Goal: Information Seeking & Learning: Compare options

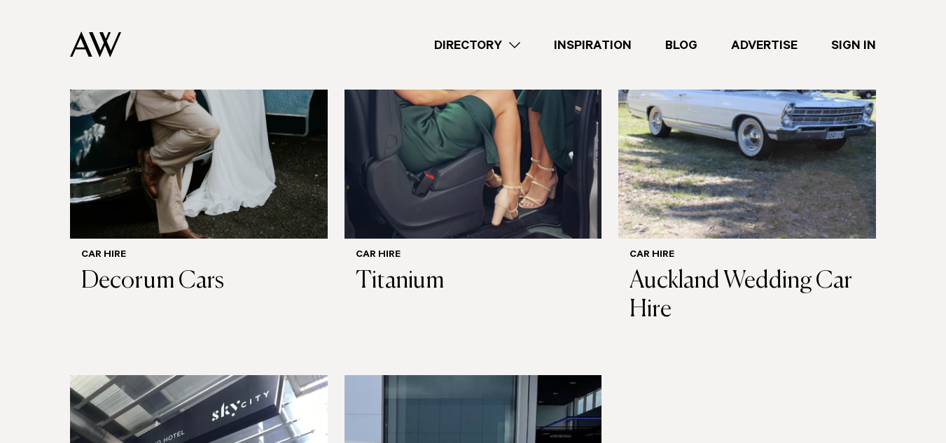
scroll to position [570, 0]
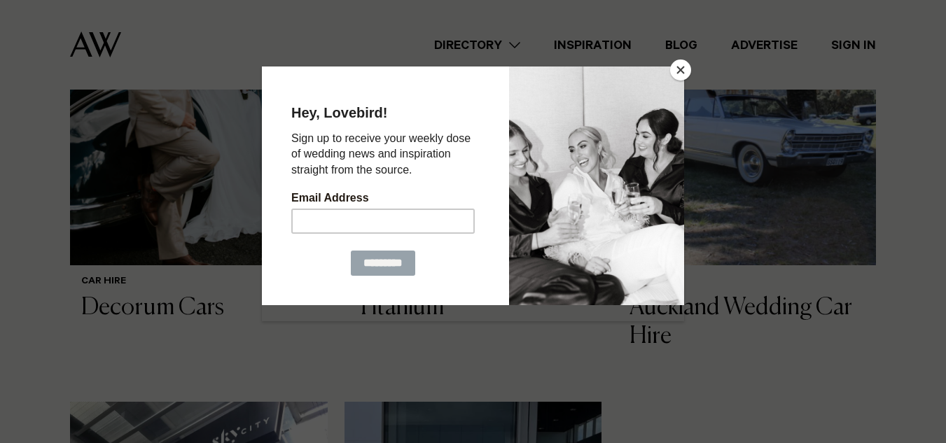
click at [678, 70] on button "Close" at bounding box center [680, 69] width 21 height 21
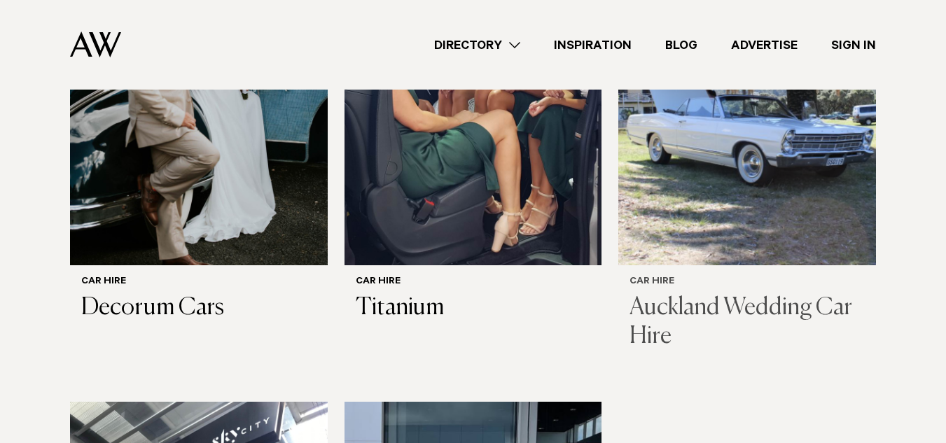
click at [701, 294] on h3 "Auckland Wedding Car Hire" at bounding box center [746, 322] width 235 height 57
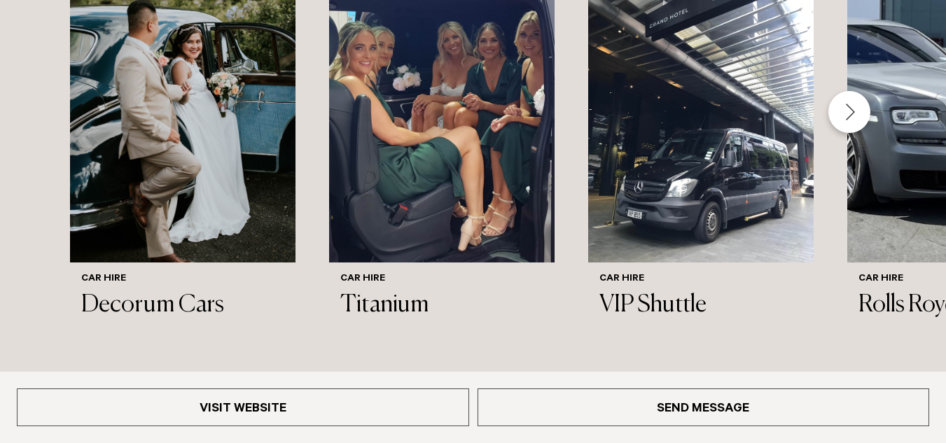
scroll to position [1527, 0]
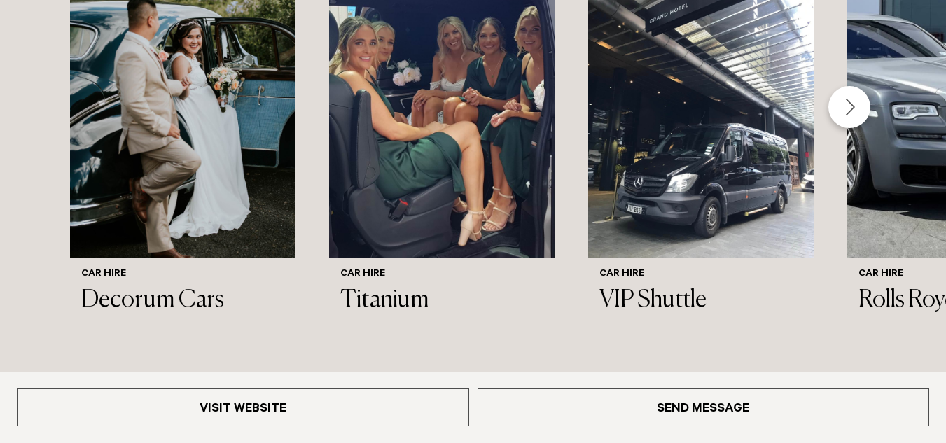
drag, startPoint x: 954, startPoint y: 62, endPoint x: 951, endPoint y: 292, distance: 229.6
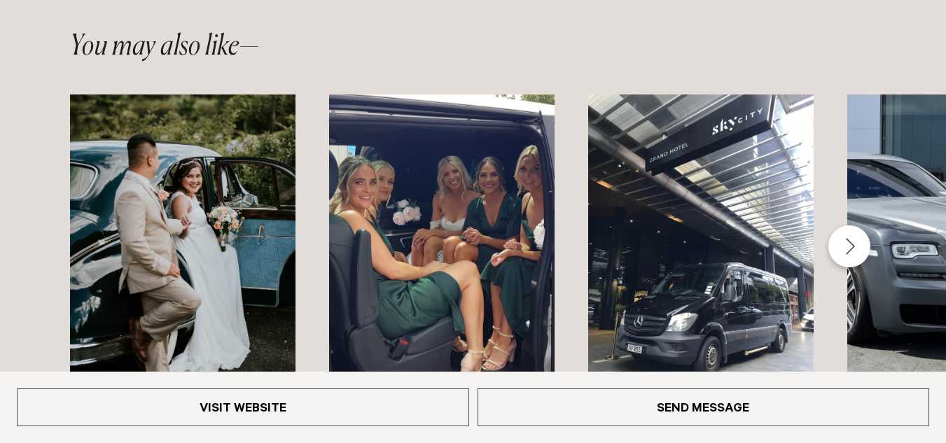
scroll to position [1391, 0]
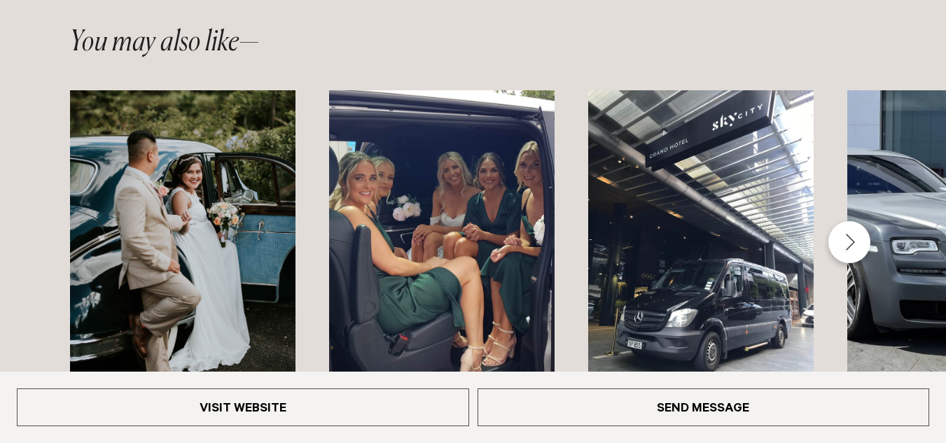
click at [857, 223] on div "Next slide" at bounding box center [849, 242] width 42 height 42
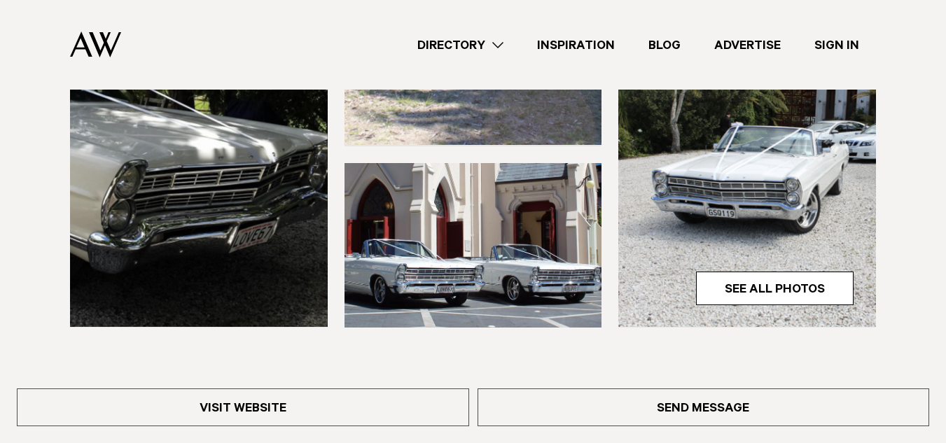
scroll to position [493, 0]
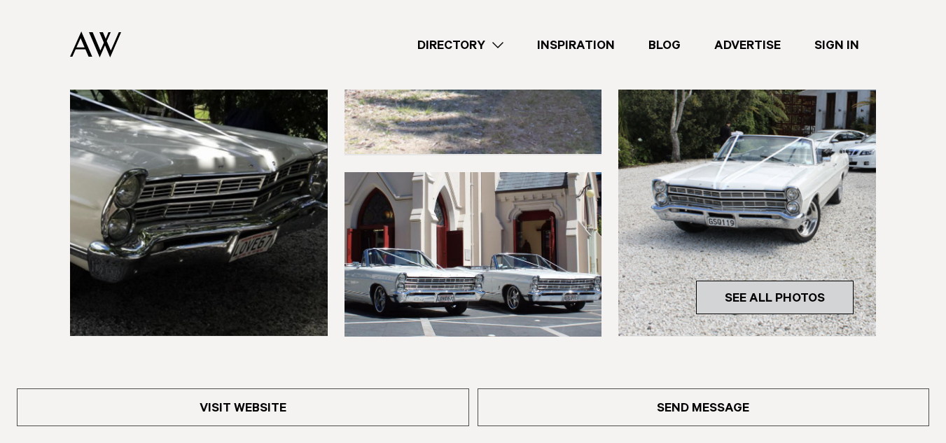
click at [752, 293] on link "See All Photos" at bounding box center [774, 298] width 157 height 34
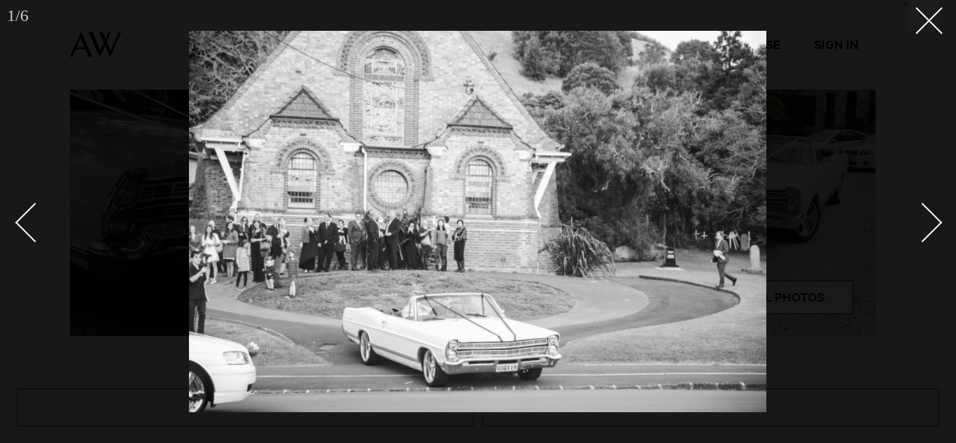
click at [928, 230] on div "Next slide" at bounding box center [923, 222] width 40 height 40
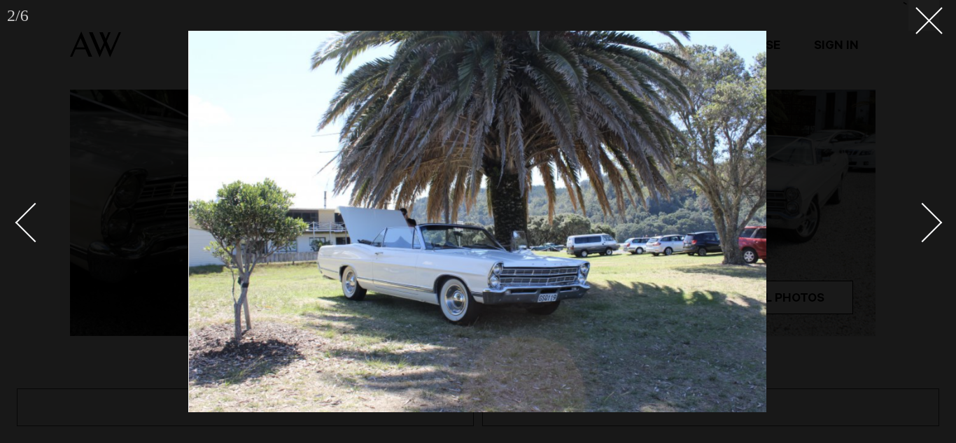
click at [928, 230] on div "Next slide" at bounding box center [923, 222] width 40 height 40
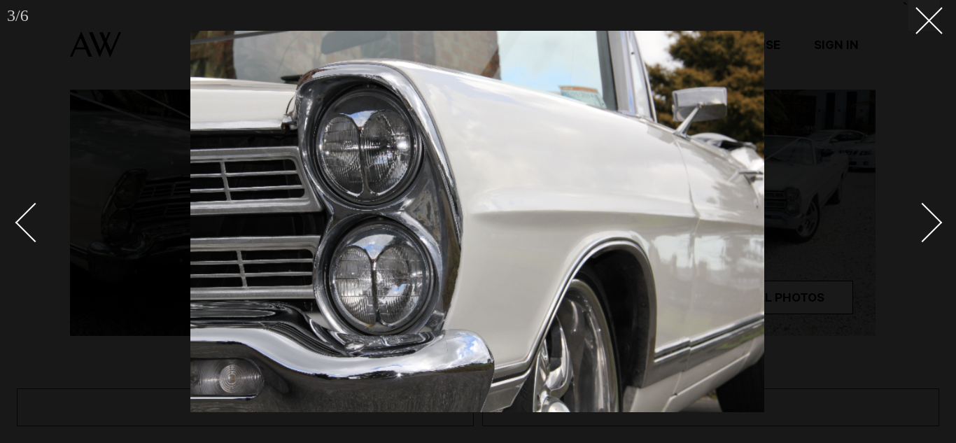
click at [928, 230] on div "Next slide" at bounding box center [923, 222] width 40 height 40
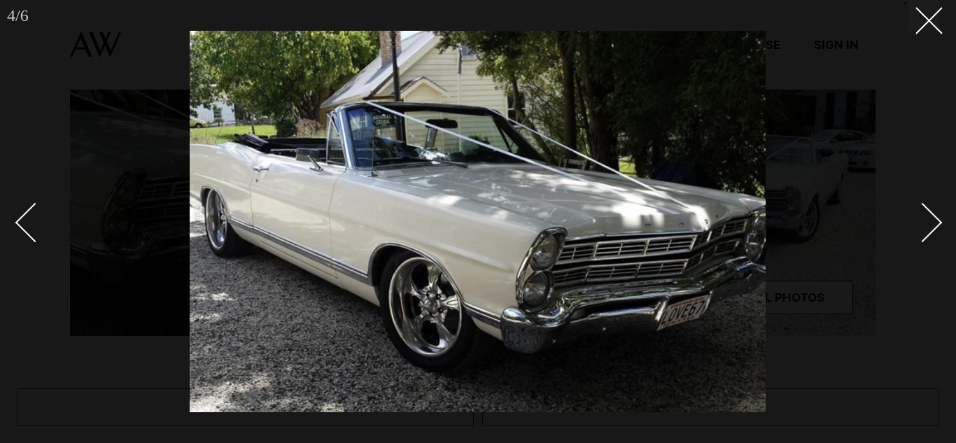
click at [928, 230] on div "Next slide" at bounding box center [923, 222] width 40 height 40
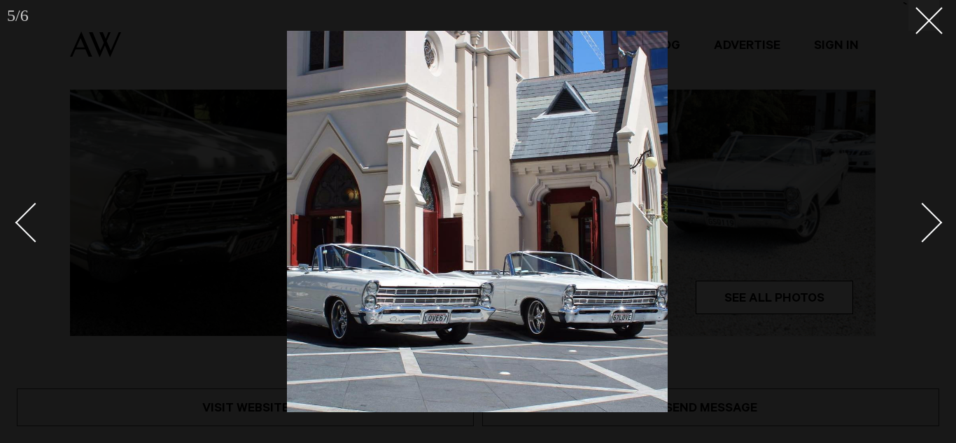
click at [928, 230] on div "Next slide" at bounding box center [923, 222] width 40 height 40
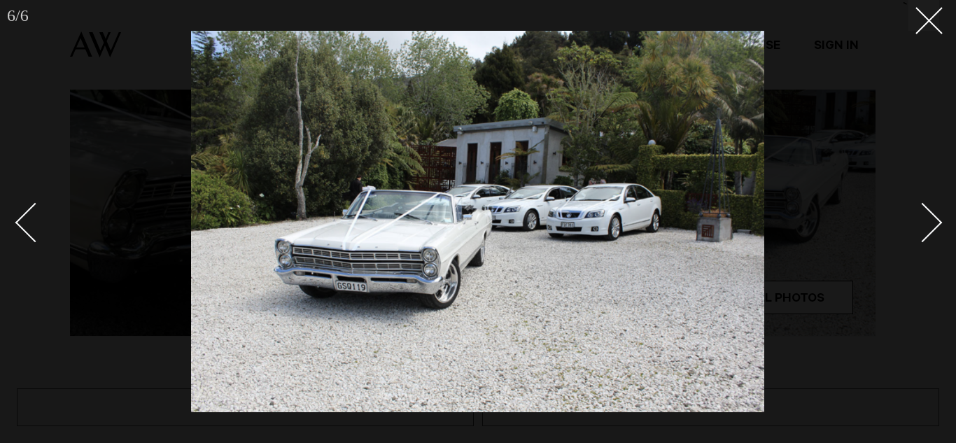
click at [928, 230] on div "Next slide" at bounding box center [923, 222] width 40 height 40
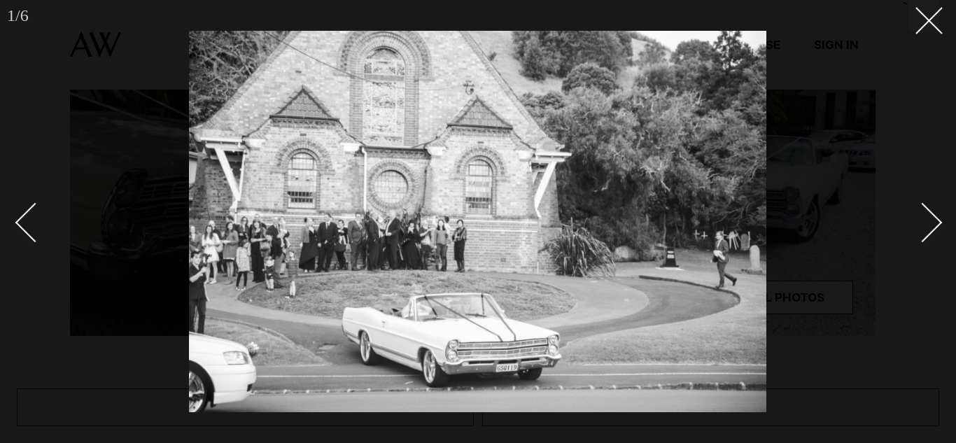
click at [928, 230] on div "Next slide" at bounding box center [923, 222] width 40 height 40
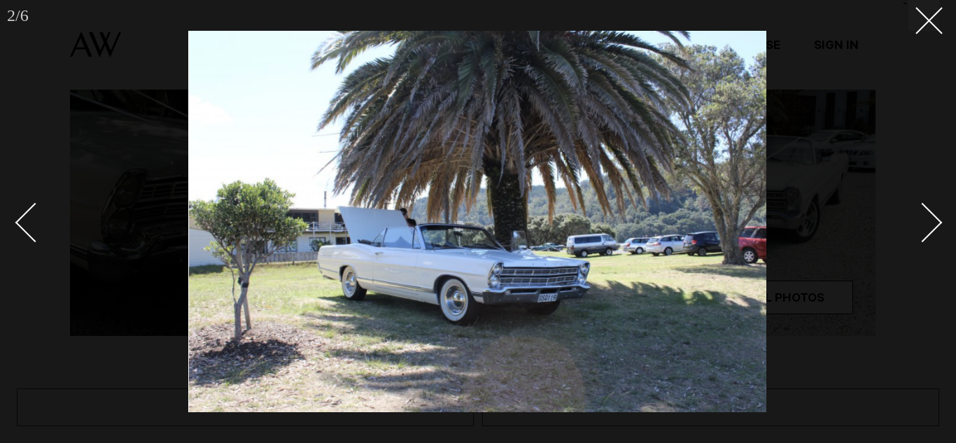
click at [928, 230] on div "Next slide" at bounding box center [923, 222] width 40 height 40
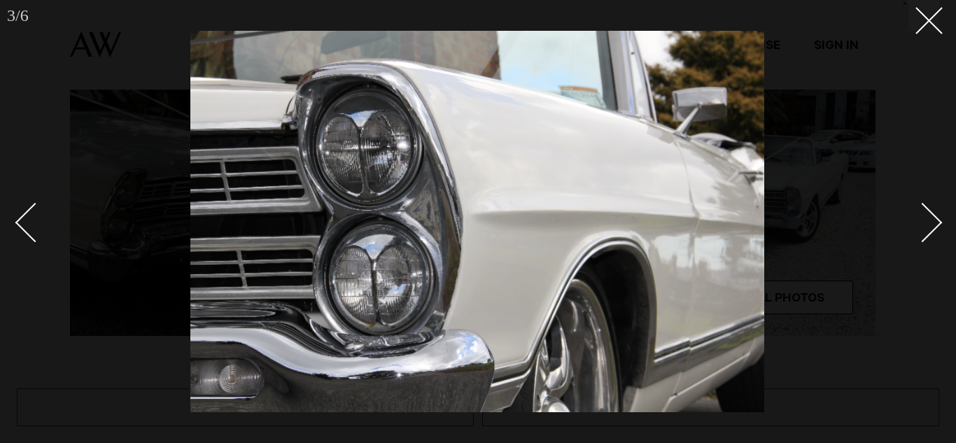
click at [928, 230] on div "Next slide" at bounding box center [923, 222] width 40 height 40
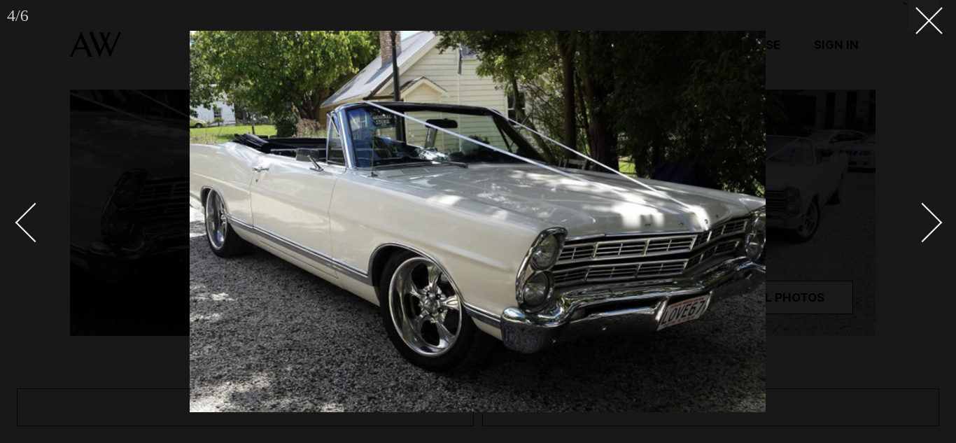
click at [928, 230] on div "Next slide" at bounding box center [923, 222] width 40 height 40
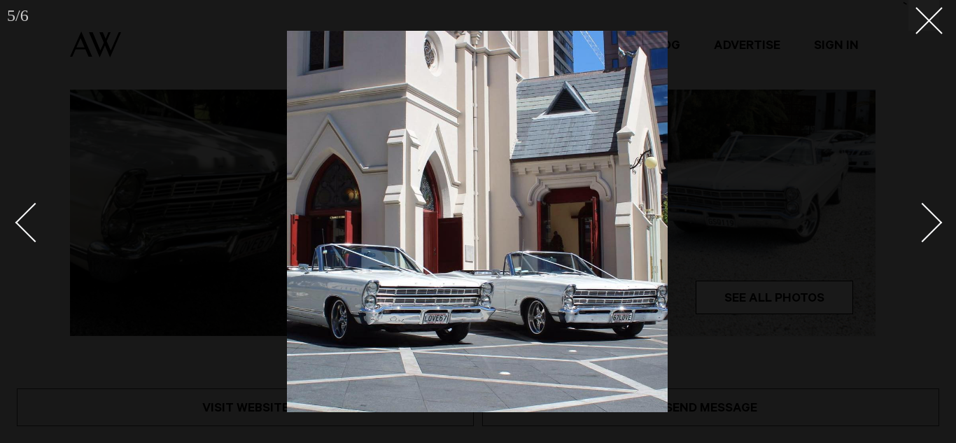
click at [929, 231] on div "Next slide" at bounding box center [923, 222] width 40 height 40
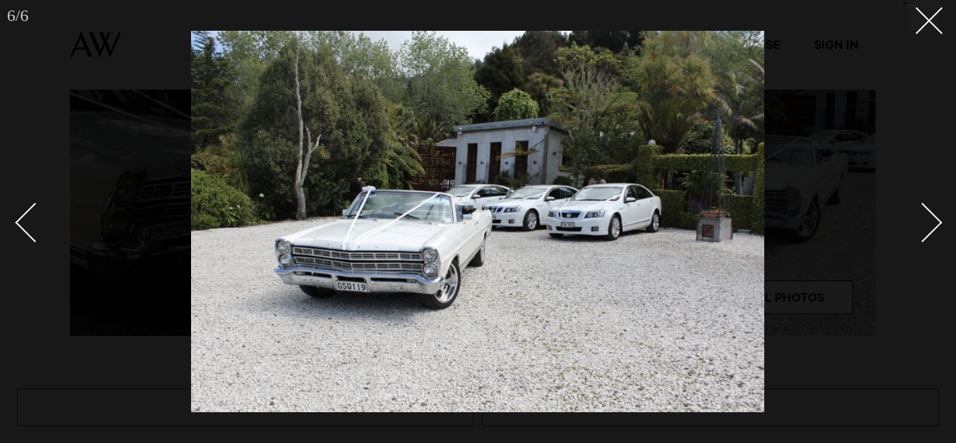
click at [929, 231] on div "Next slide" at bounding box center [923, 222] width 40 height 40
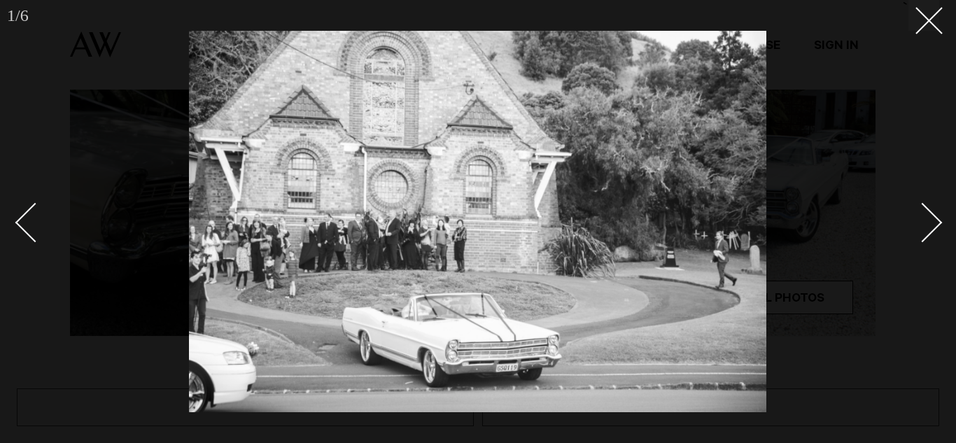
click at [929, 231] on div "Next slide" at bounding box center [923, 222] width 40 height 40
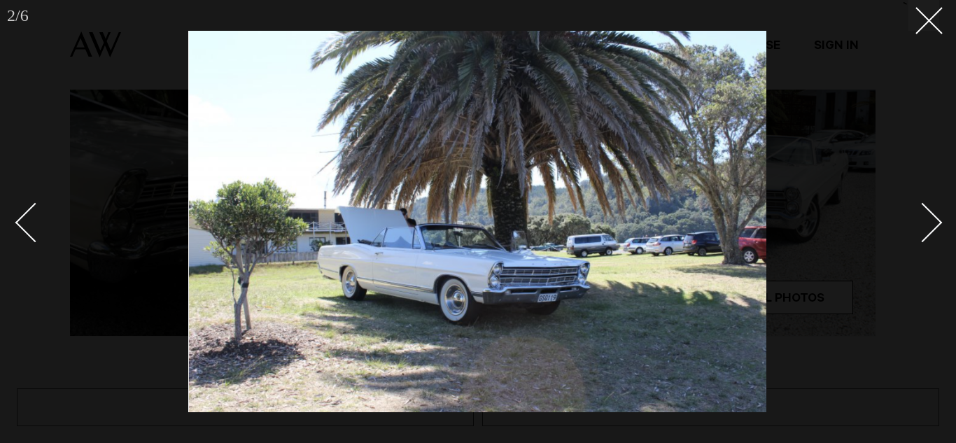
click at [929, 231] on div "Next slide" at bounding box center [923, 222] width 40 height 40
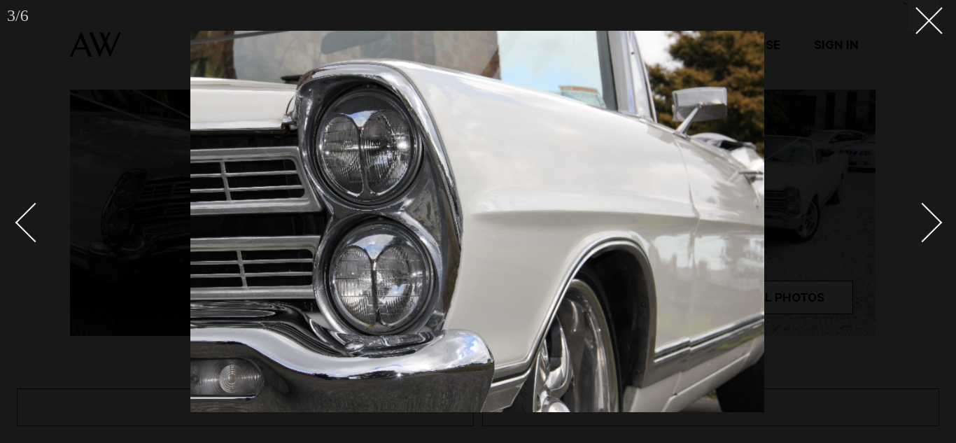
click at [929, 231] on div "Next slide" at bounding box center [923, 222] width 40 height 40
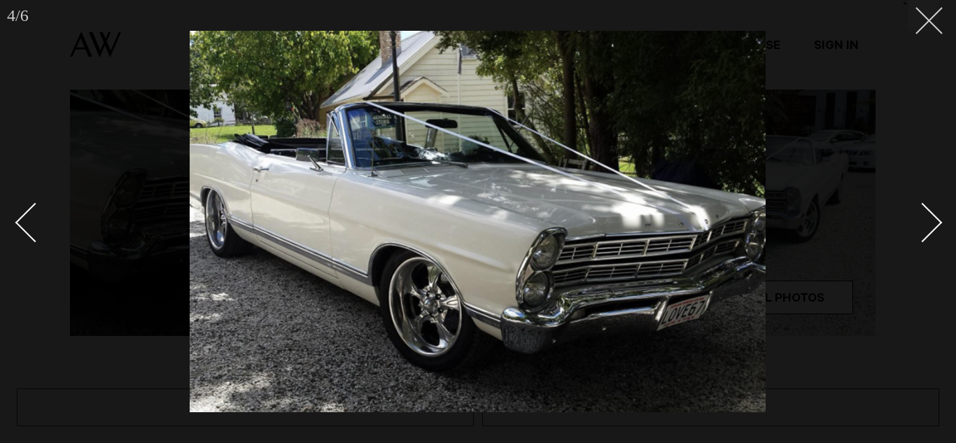
click at [938, 23] on button at bounding box center [924, 15] width 31 height 31
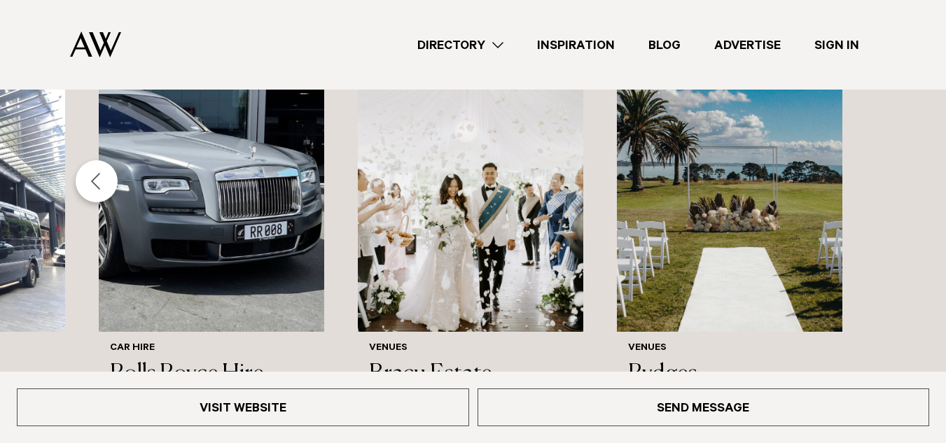
scroll to position [1447, 0]
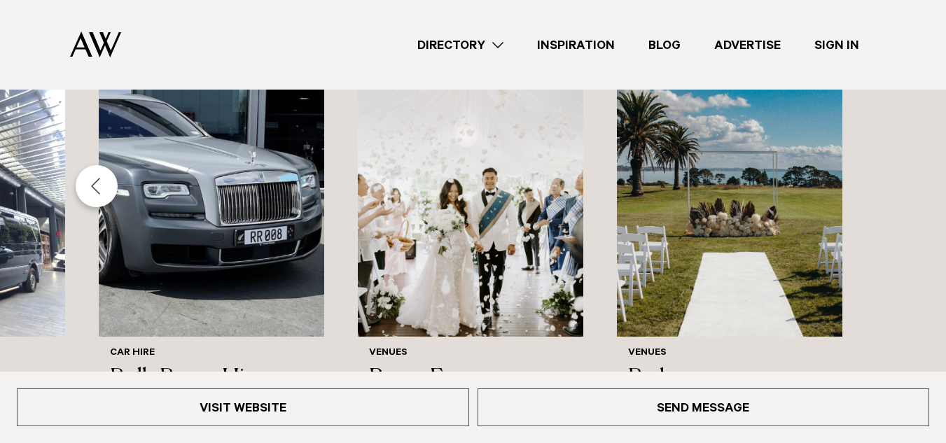
click at [97, 167] on div "Previous slide" at bounding box center [97, 186] width 42 height 42
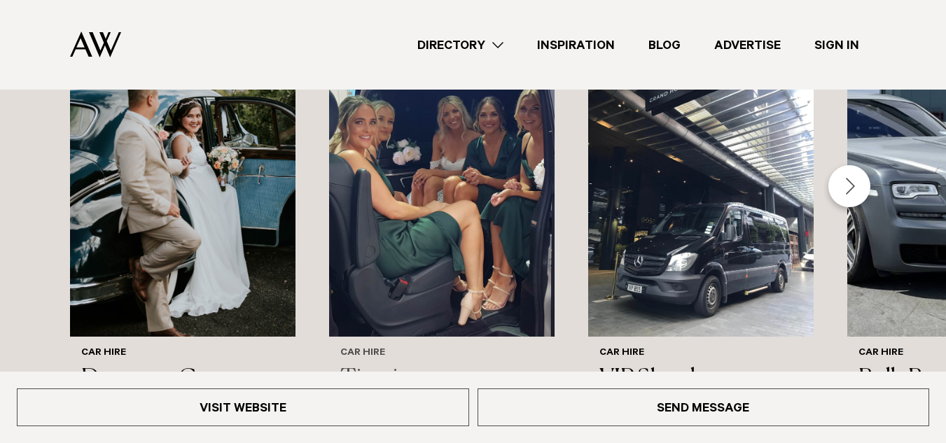
click at [433, 229] on img "2 / 6" at bounding box center [441, 185] width 225 height 302
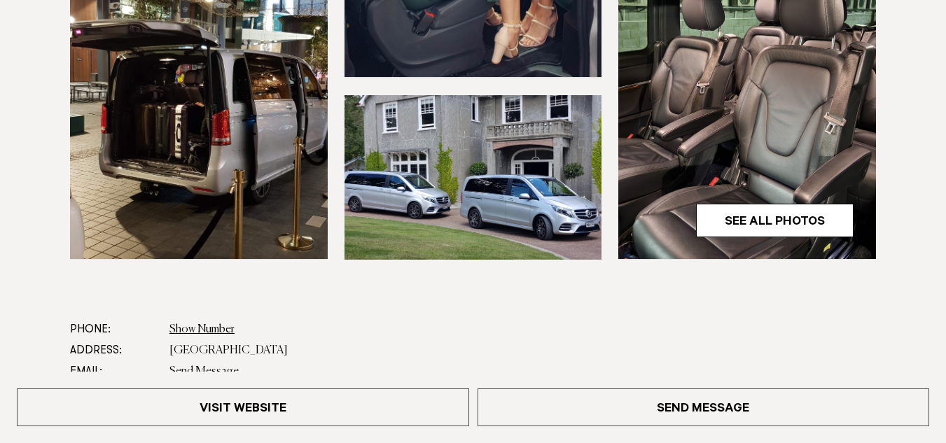
scroll to position [525, 0]
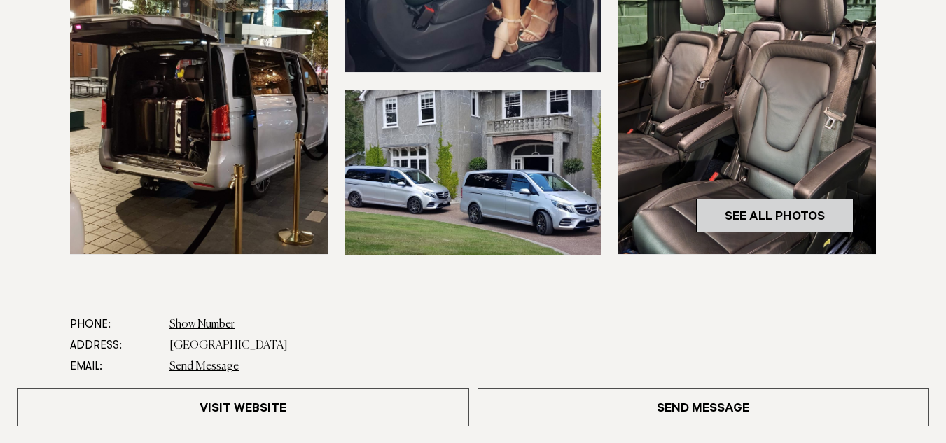
click at [713, 218] on link "See All Photos" at bounding box center [774, 216] width 157 height 34
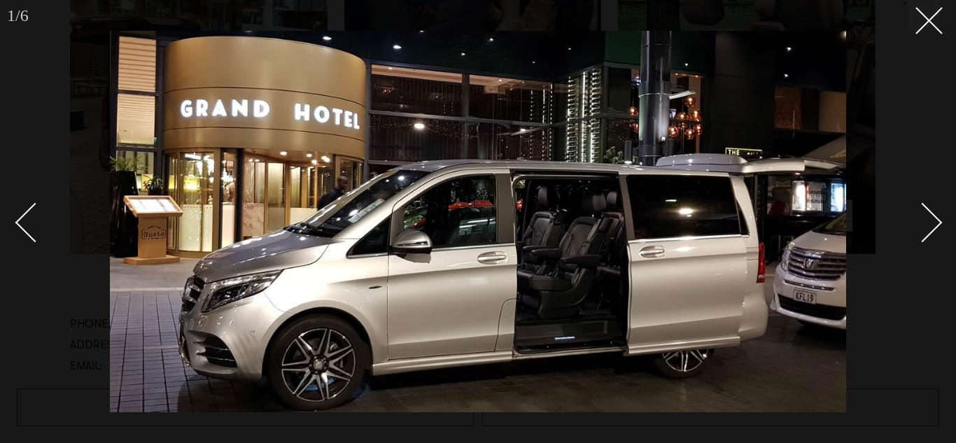
click at [930, 224] on div "Next slide" at bounding box center [923, 222] width 40 height 40
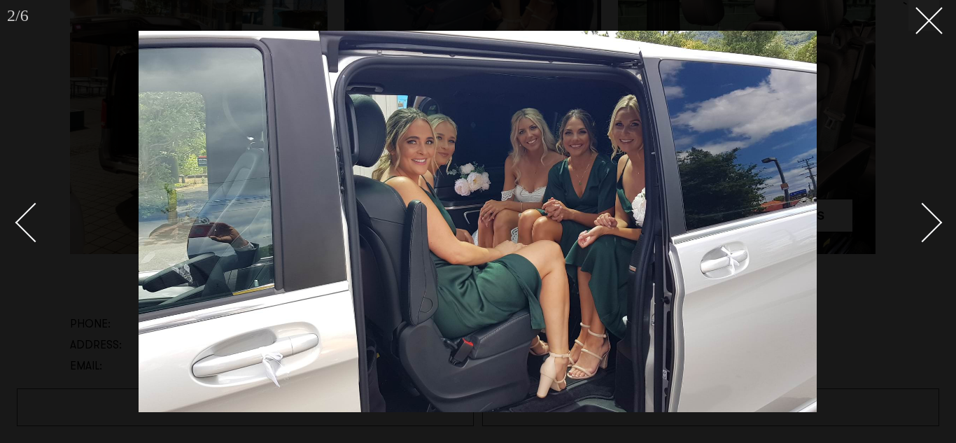
click at [931, 226] on div "Next slide" at bounding box center [923, 222] width 40 height 40
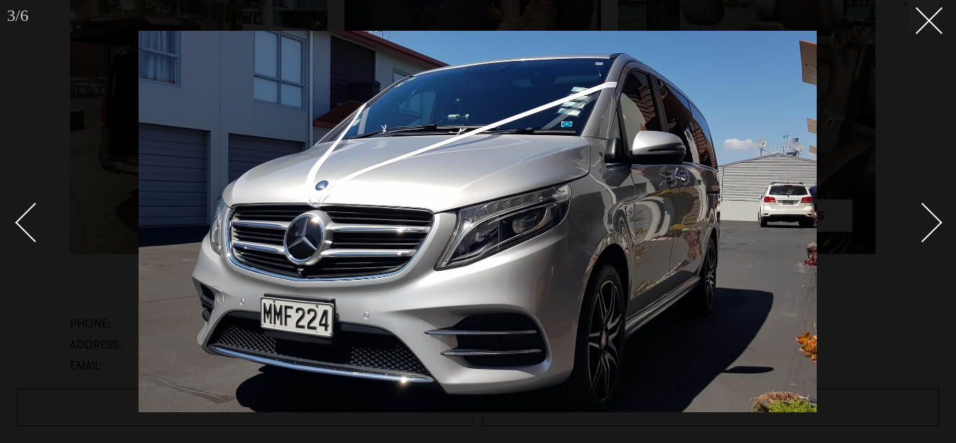
click at [931, 226] on div "Next slide" at bounding box center [923, 222] width 40 height 40
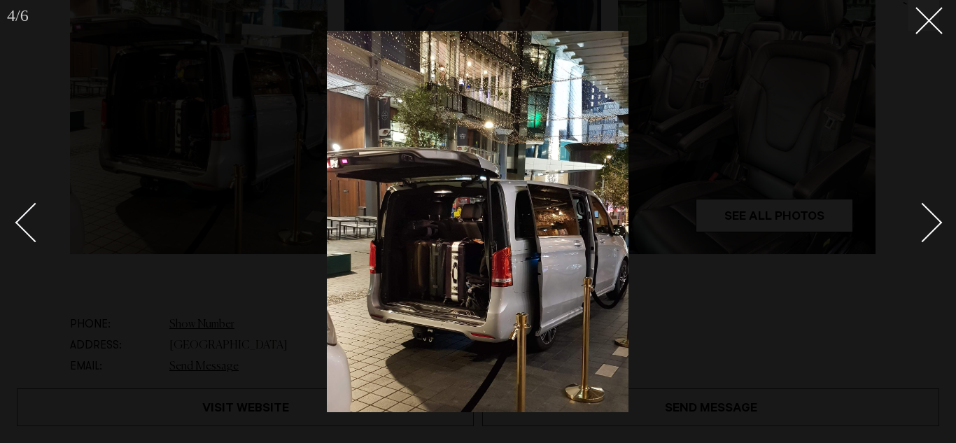
click at [931, 226] on div "Next slide" at bounding box center [923, 222] width 40 height 40
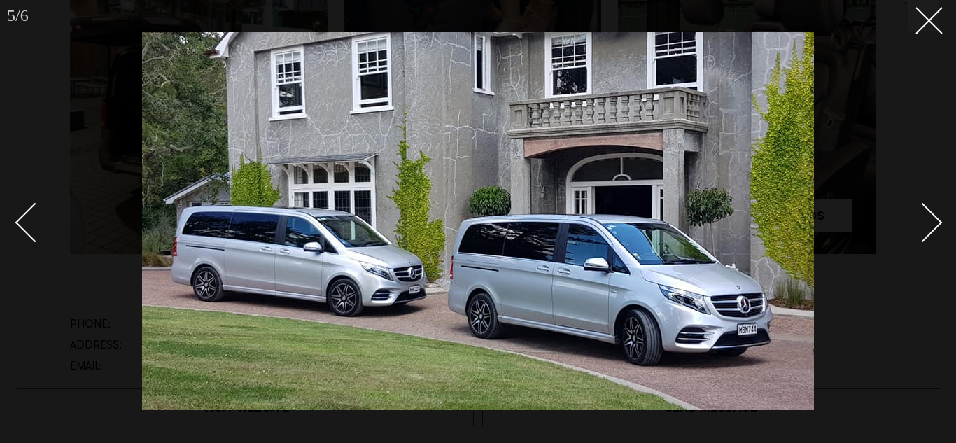
click at [928, 227] on div "Next slide" at bounding box center [923, 222] width 40 height 40
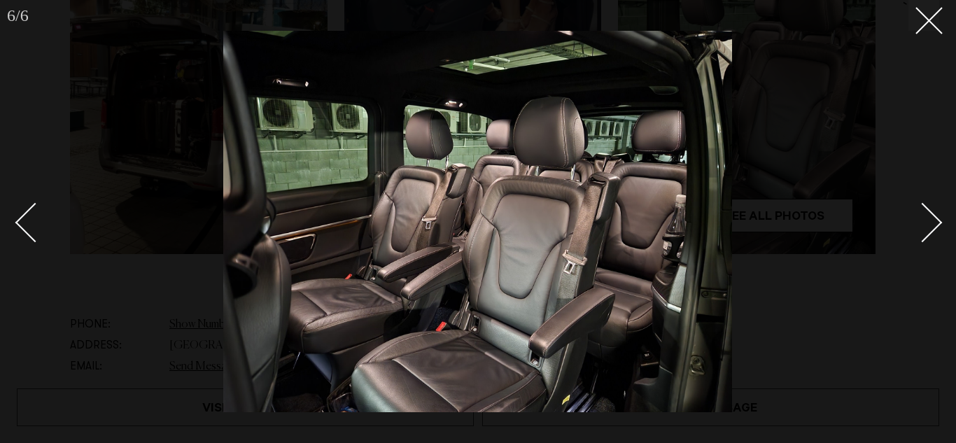
click at [928, 227] on div "Next slide" at bounding box center [923, 222] width 40 height 40
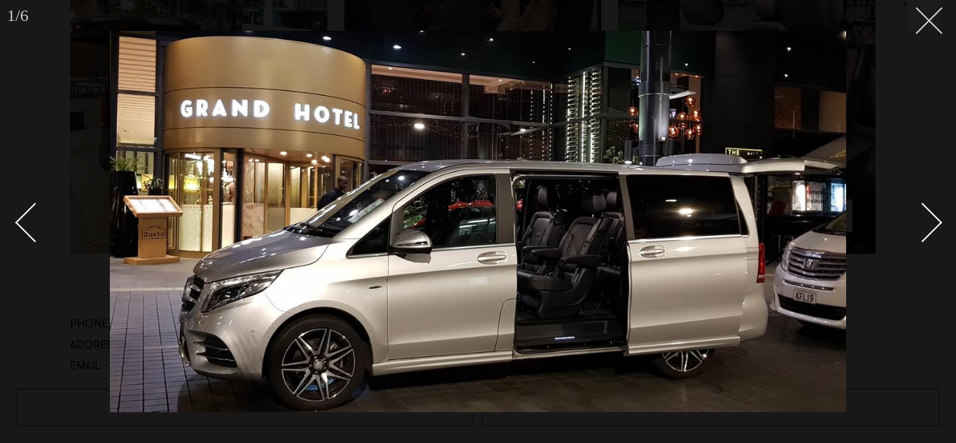
click at [934, 16] on line at bounding box center [929, 21] width 26 height 26
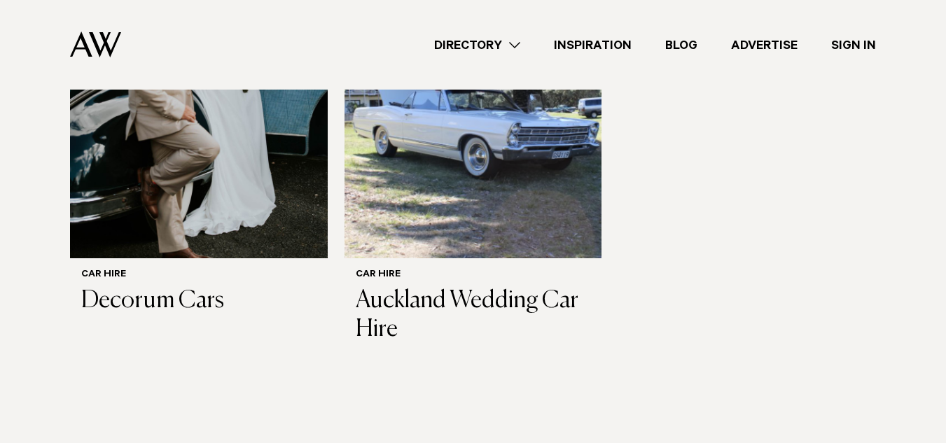
scroll to position [1122, 0]
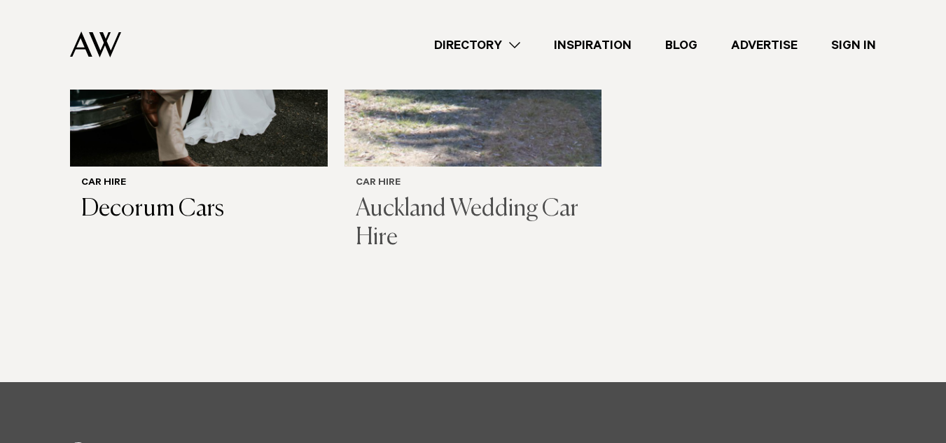
click at [517, 195] on h3 "Auckland Wedding Car Hire" at bounding box center [473, 223] width 235 height 57
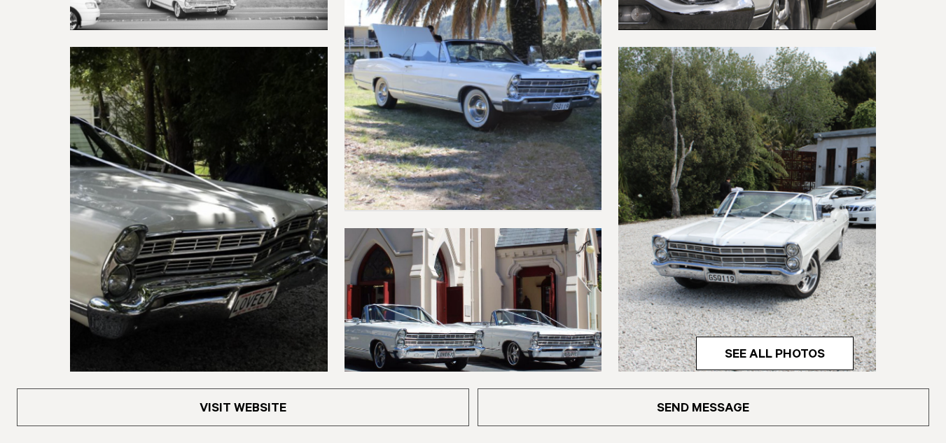
scroll to position [442, 0]
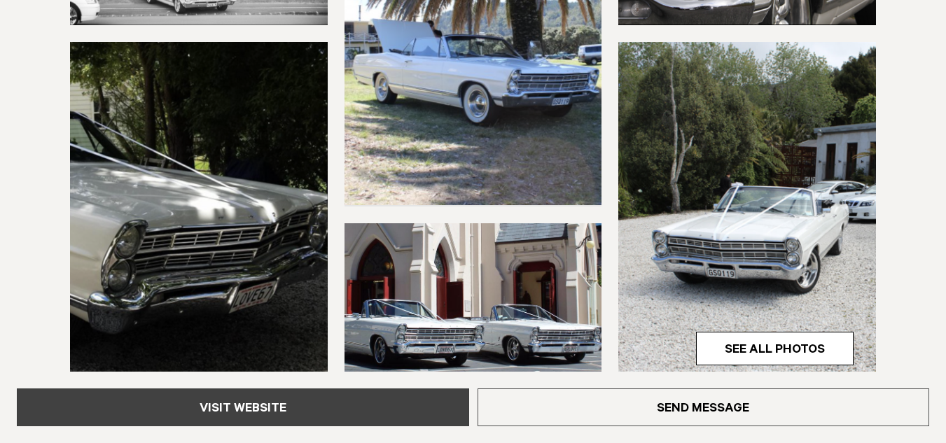
click at [301, 399] on link "Visit Website" at bounding box center [243, 407] width 452 height 38
